Goal: Check status: Check status

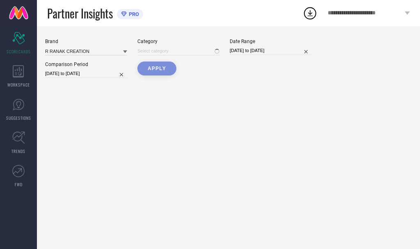
type input "All"
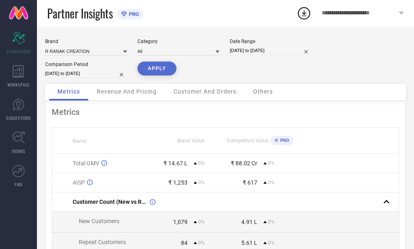
select select "4"
select select "2025"
select select "5"
select select "2025"
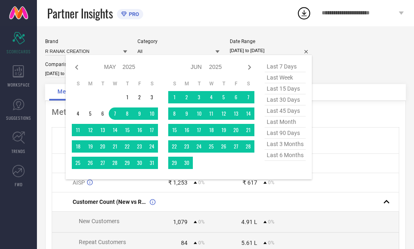
click at [257, 54] on input "07-05-2025 to 04-08-2025" at bounding box center [271, 50] width 82 height 9
click at [279, 116] on span "last 45 days" at bounding box center [285, 110] width 41 height 11
type input "27-06-2025 to 10-08-2025"
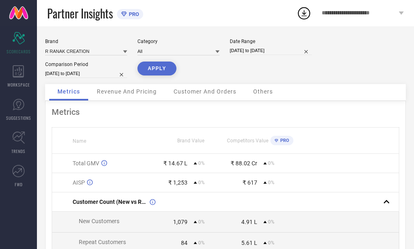
select select "4"
select select "2025"
select select "5"
select select "2025"
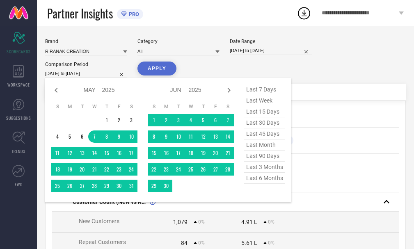
click at [89, 74] on input "07-05-2025 to 04-08-2025" at bounding box center [86, 73] width 82 height 9
drag, startPoint x: 258, startPoint y: 136, endPoint x: 235, endPoint y: 123, distance: 26.5
click at [258, 136] on span "last 45 days" at bounding box center [264, 133] width 41 height 11
type input "27-06-2025 to 10-08-2025"
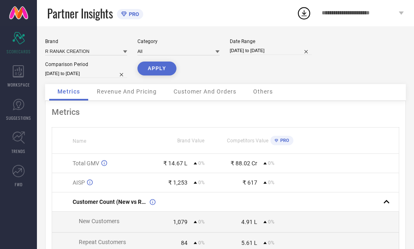
click at [152, 69] on button "APPLY" at bounding box center [157, 69] width 39 height 14
